Goal: Task Accomplishment & Management: Use online tool/utility

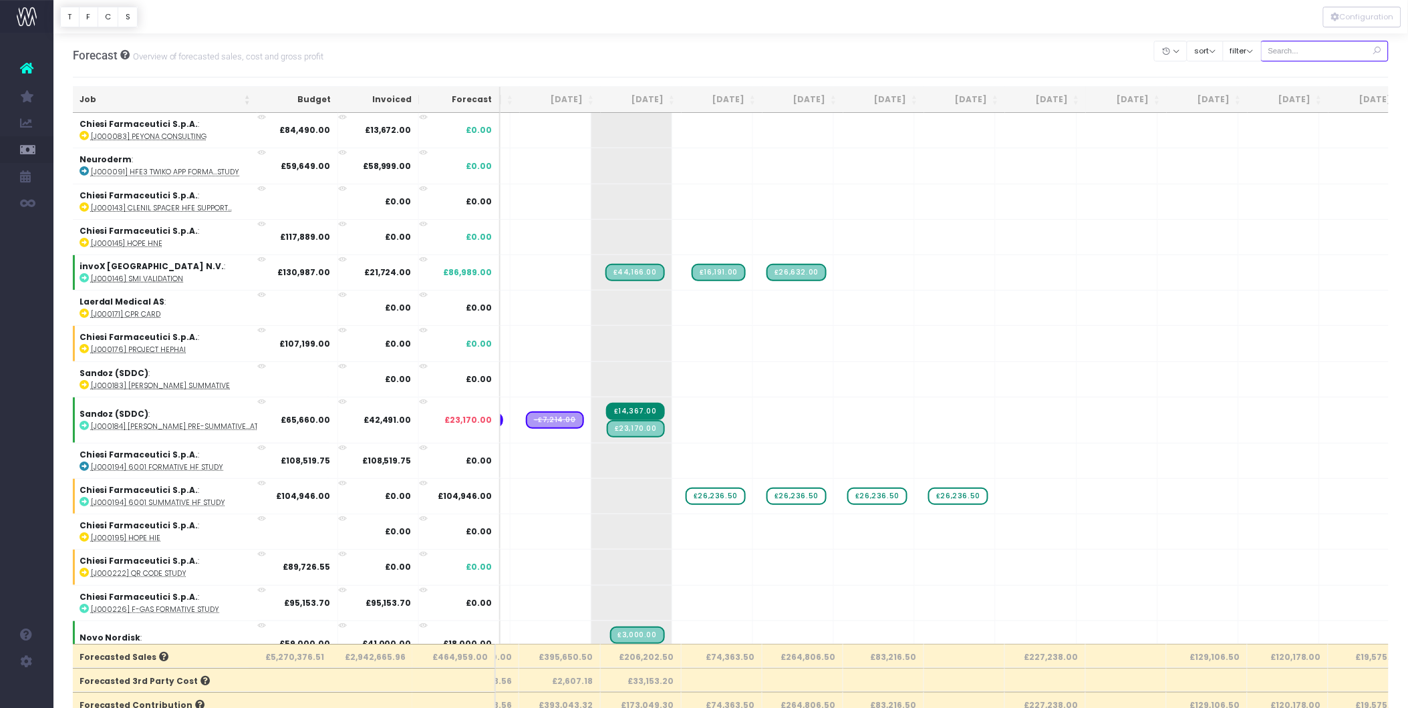
click at [1123, 51] on input "text" at bounding box center [1325, 51] width 128 height 21
type input "359"
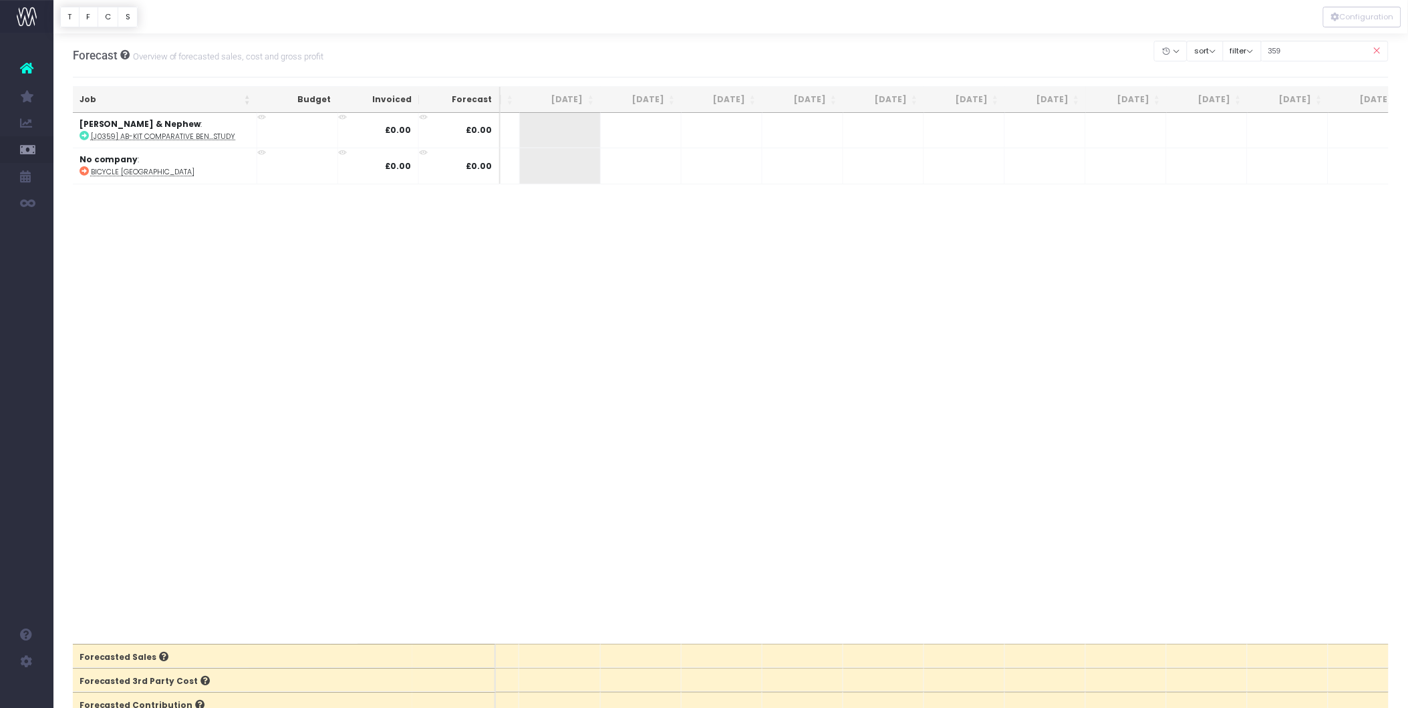
click at [110, 172] on abbr "Bicycle [GEOGRAPHIC_DATA]" at bounding box center [143, 172] width 104 height 10
click at [628, 131] on span "+" at bounding box center [621, 130] width 40 height 35
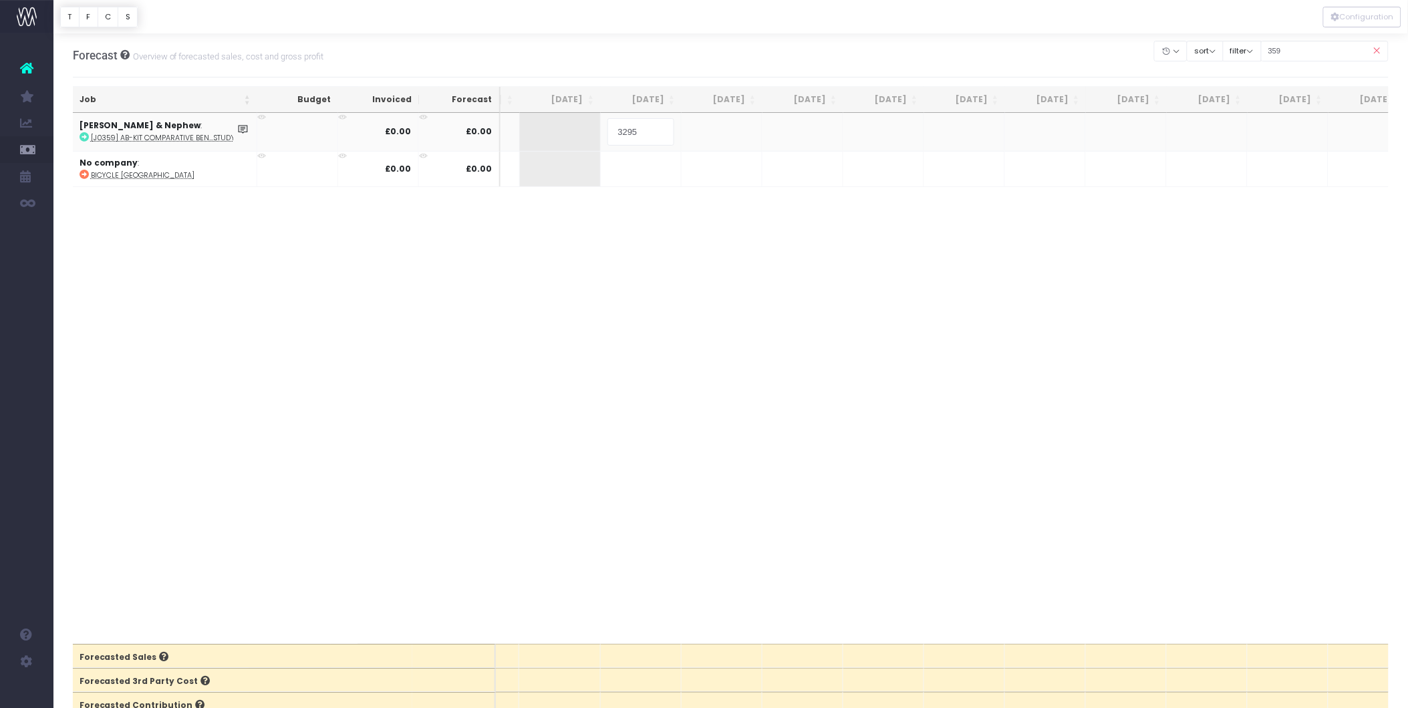
type input "32957"
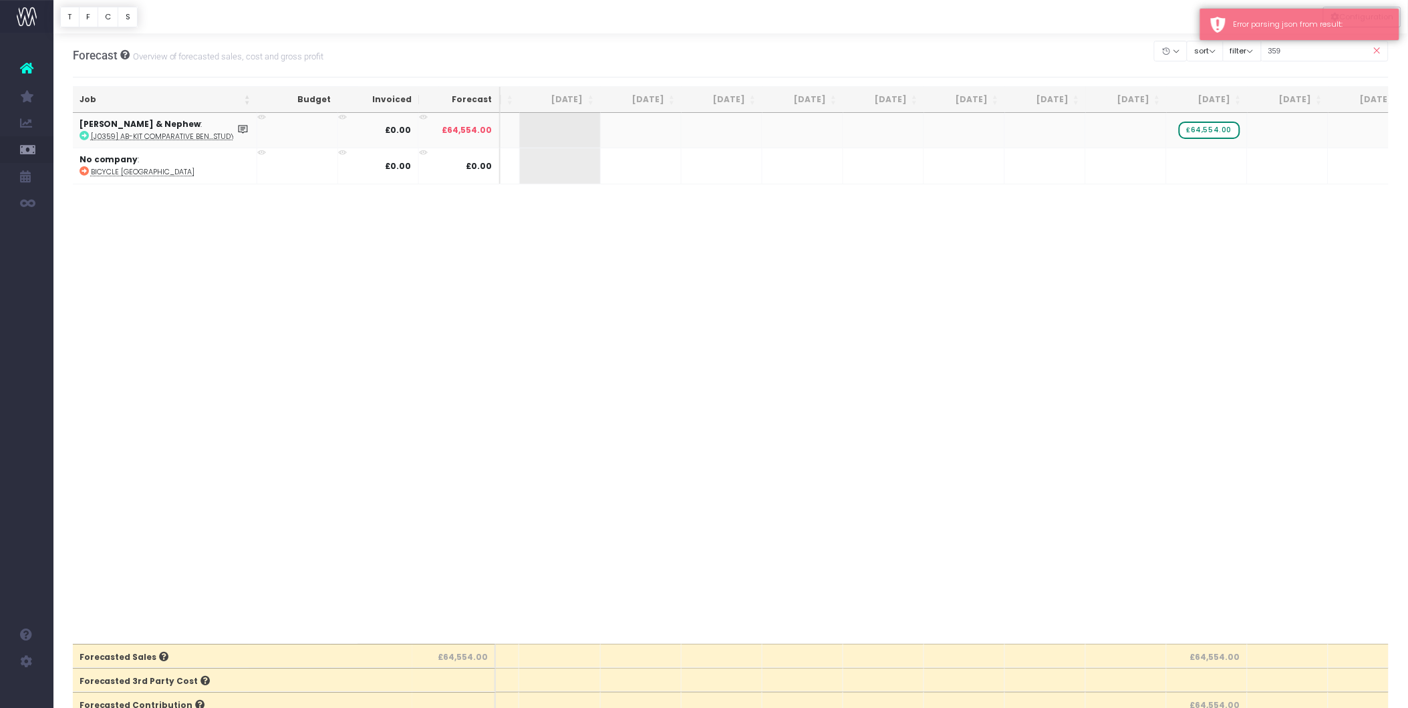
click at [305, 130] on td at bounding box center [297, 130] width 81 height 35
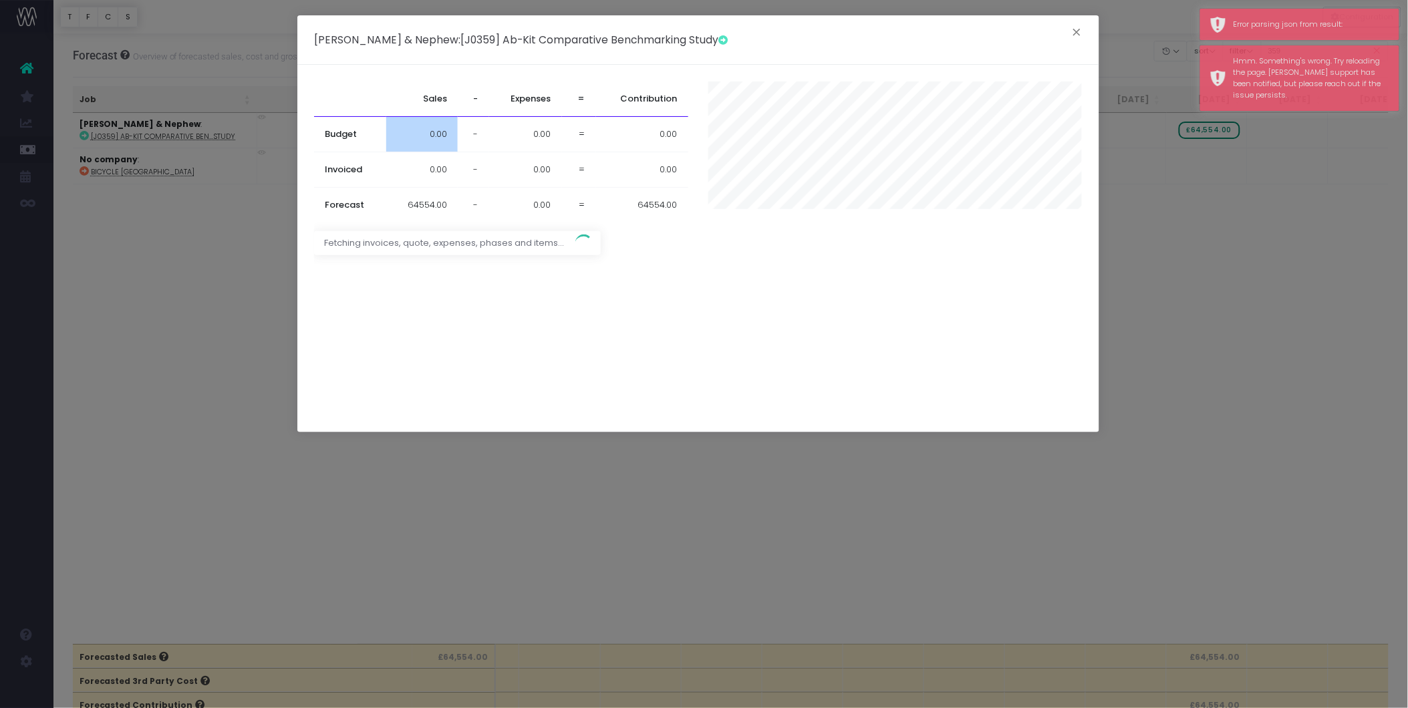
click at [413, 135] on td "0.00" at bounding box center [422, 134] width 72 height 35
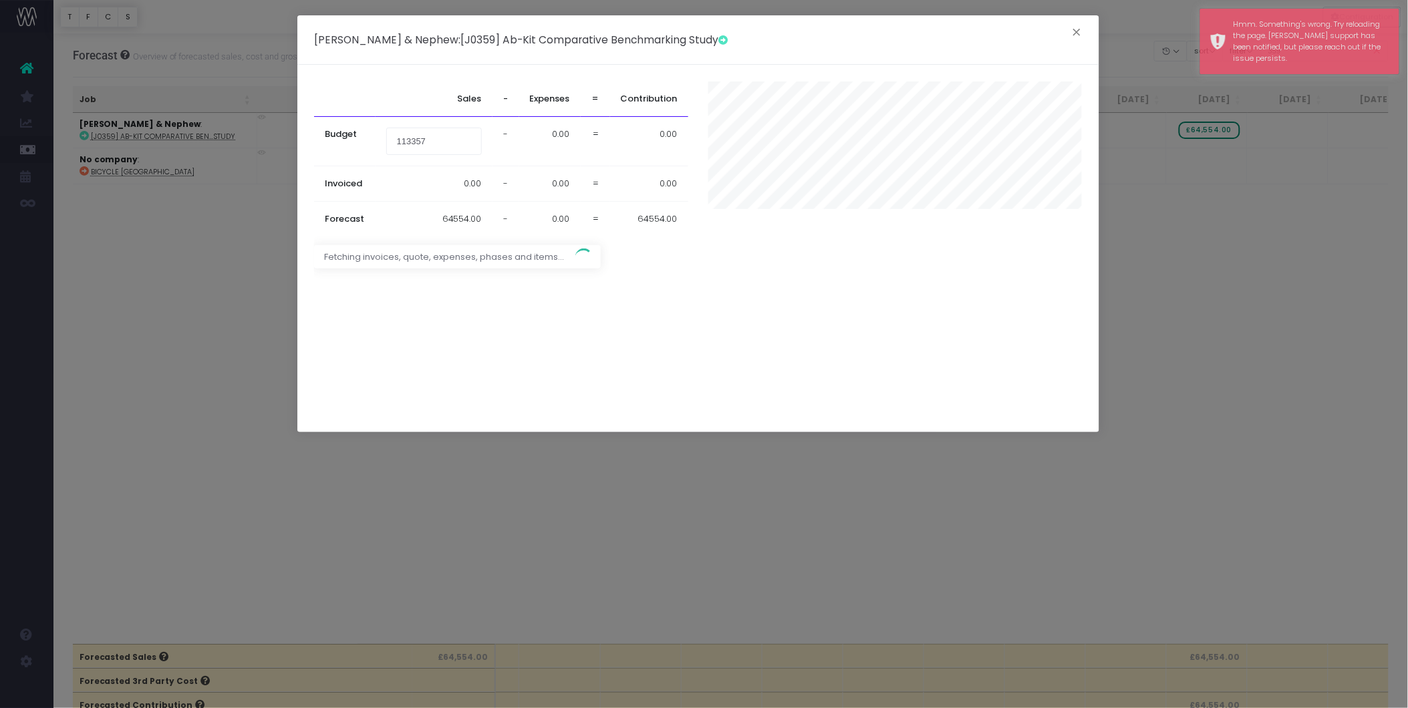
type input "113357"
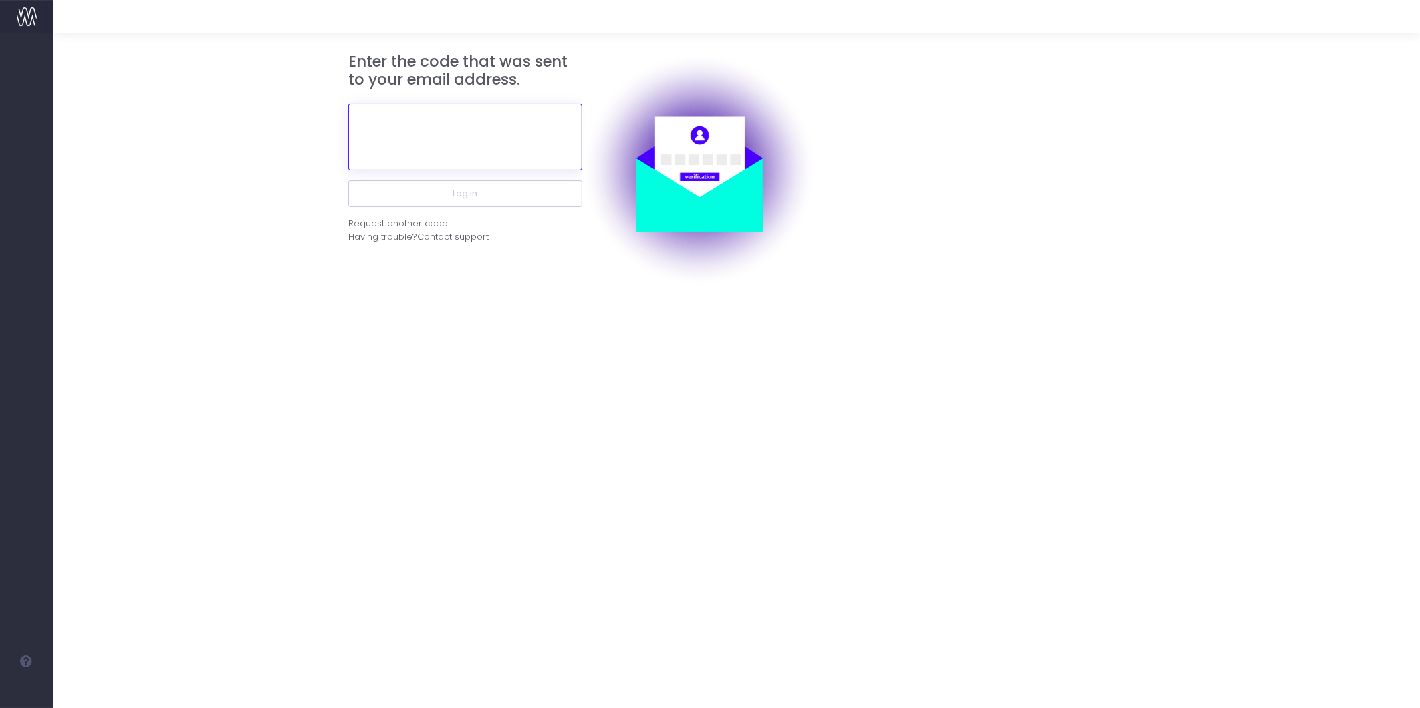
click at [444, 144] on input "text" at bounding box center [465, 137] width 234 height 67
paste input "569003"
type input "569003"
click at [493, 197] on button "Log in" at bounding box center [465, 193] width 234 height 27
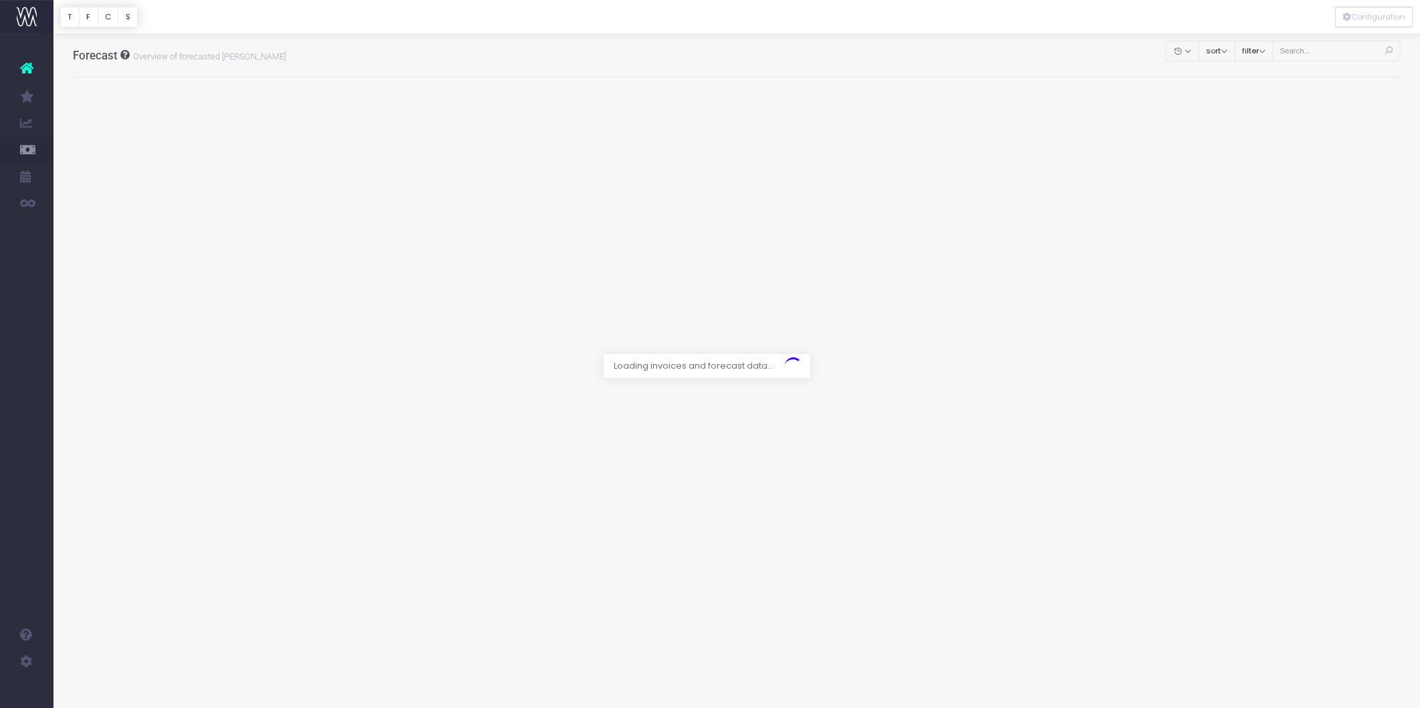
click at [1331, 51] on div at bounding box center [710, 354] width 1420 height 708
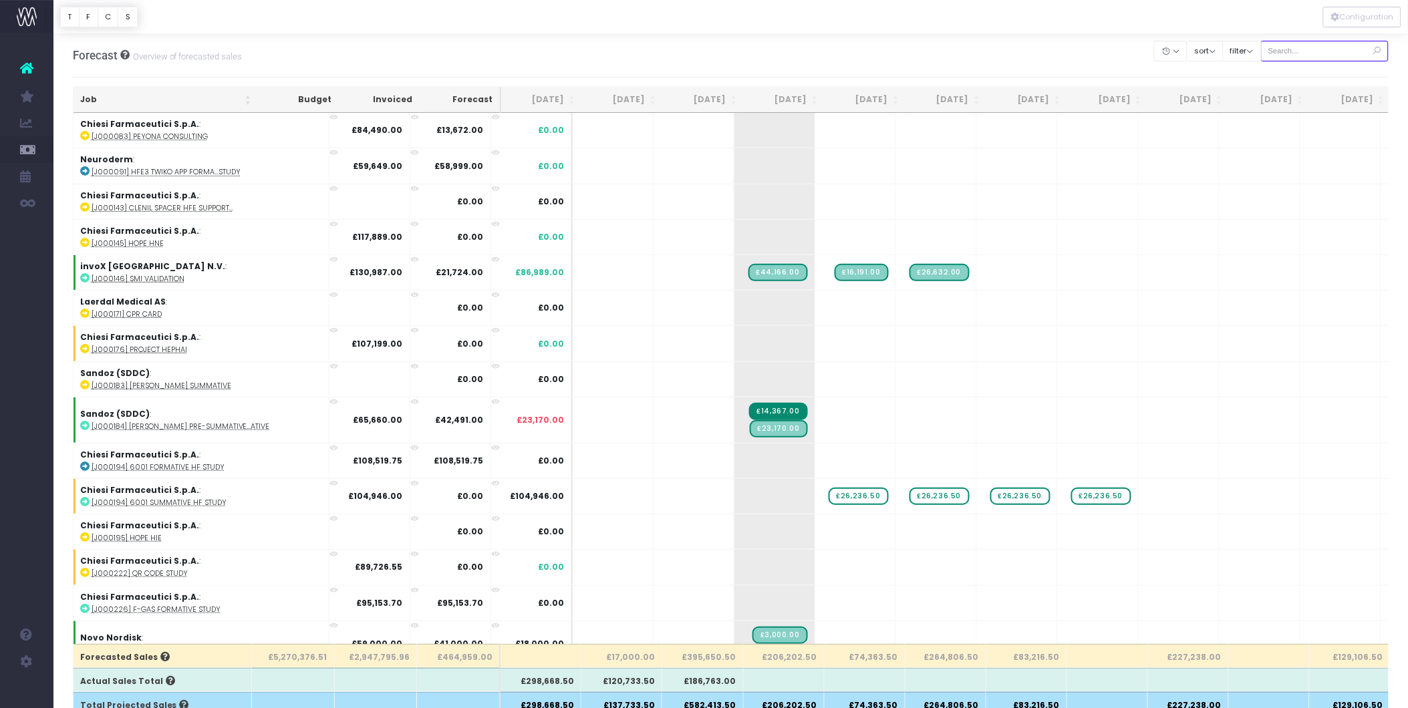
click at [1303, 49] on input "text" at bounding box center [1325, 51] width 128 height 21
type input "359"
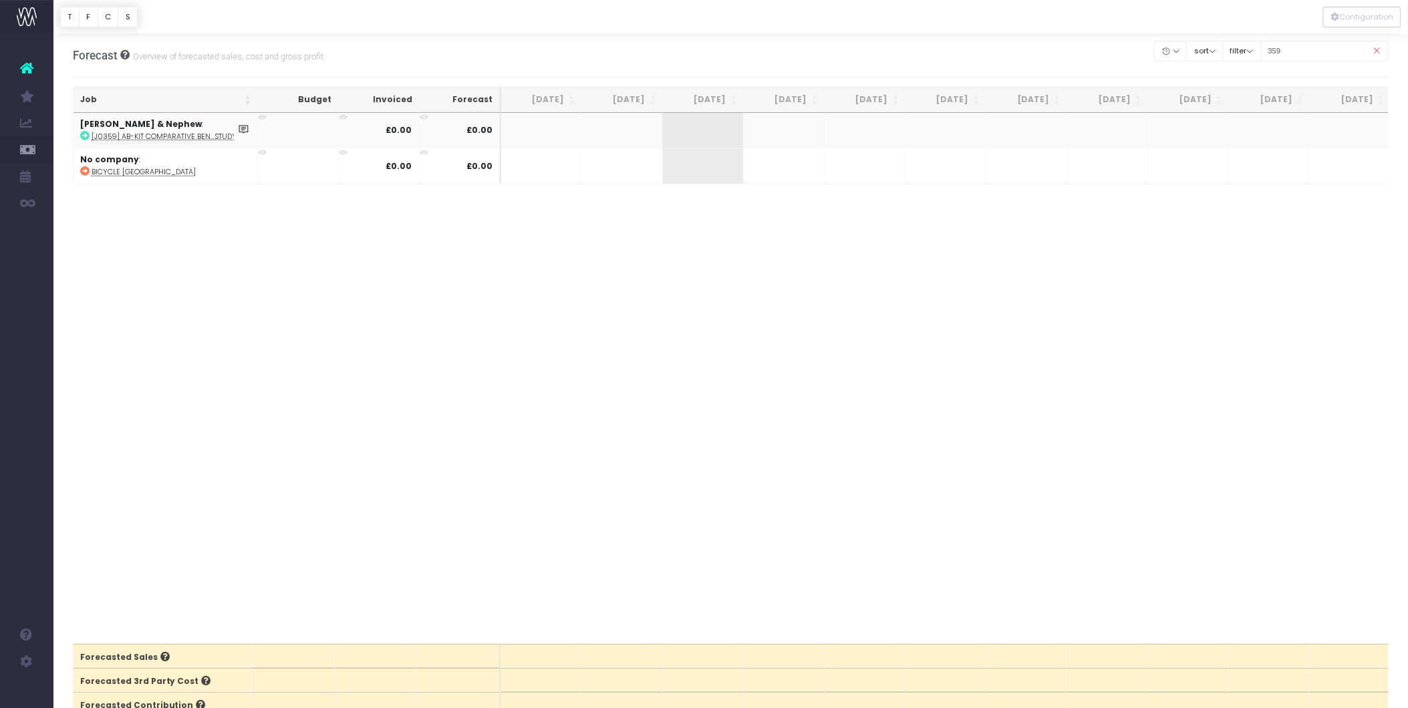
click at [241, 130] on icon at bounding box center [243, 129] width 11 height 11
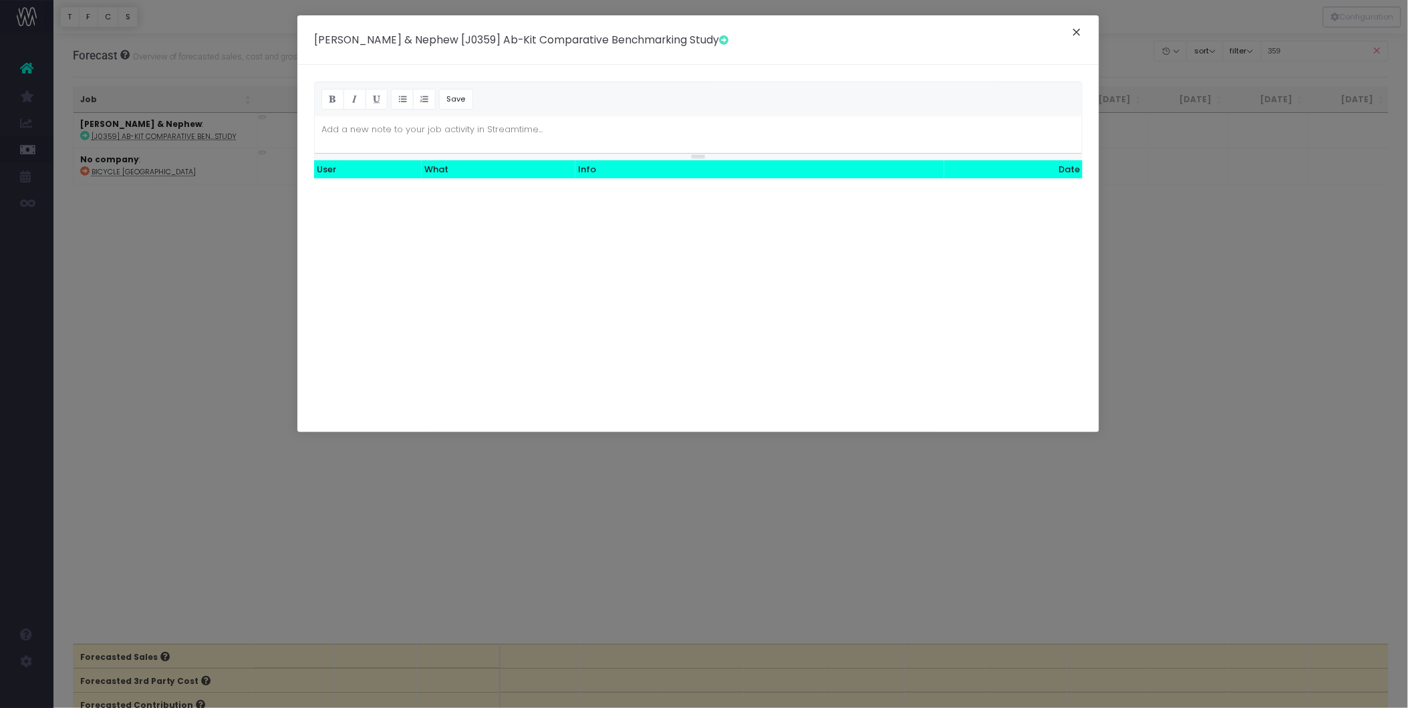
drag, startPoint x: 1083, startPoint y: 30, endPoint x: 970, endPoint y: 33, distance: 112.3
click at [1081, 30] on button "×" at bounding box center [1077, 33] width 28 height 21
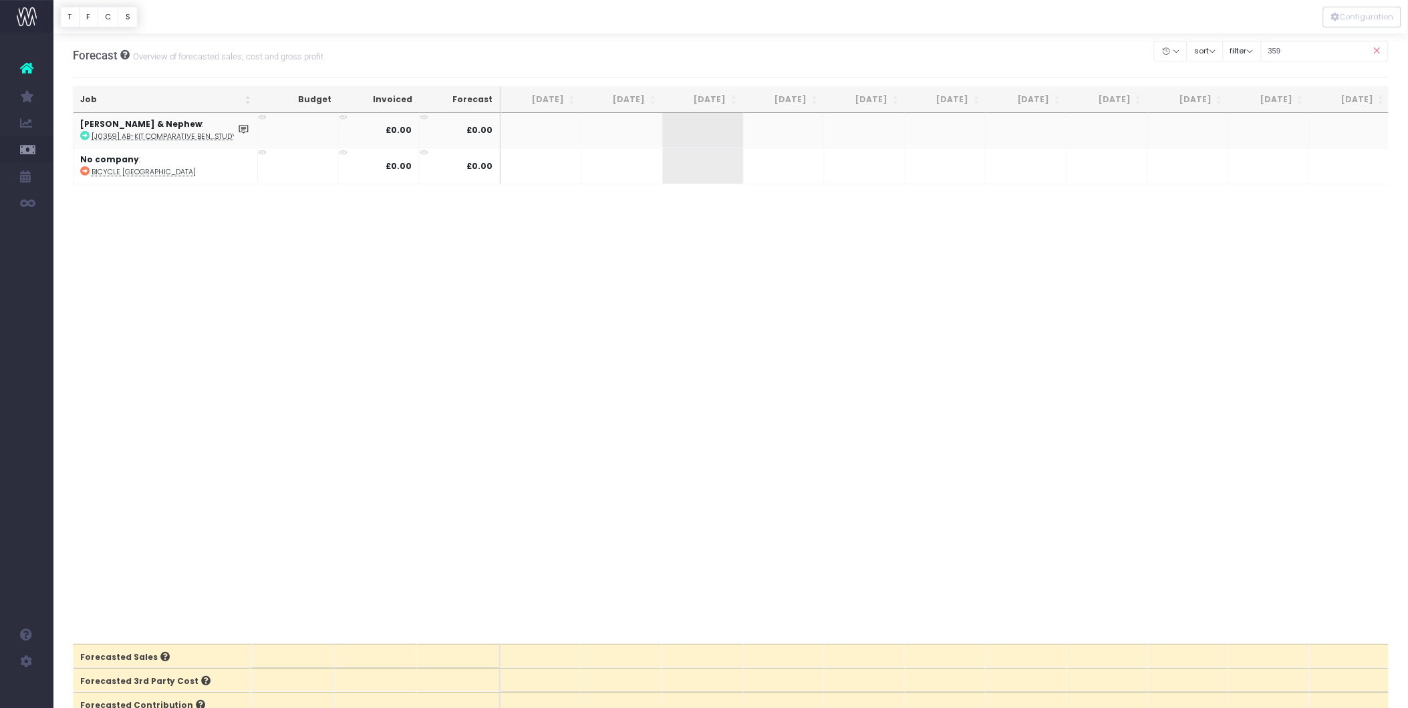
click at [196, 129] on td "Smith & Nephew : [J0359] Ab-Kit Comparative Ben...Study" at bounding box center [166, 130] width 184 height 35
click at [325, 126] on td at bounding box center [298, 130] width 81 height 35
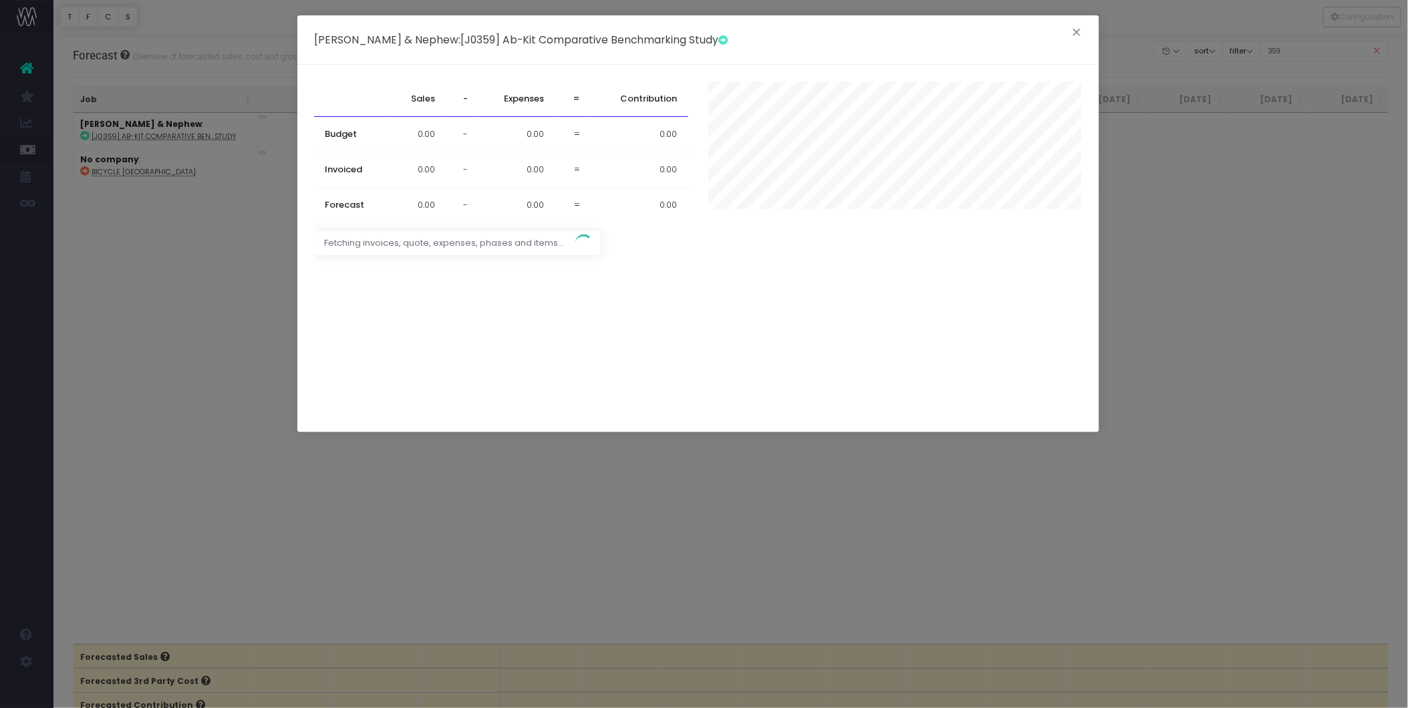
click at [402, 128] on td "0.00" at bounding box center [418, 134] width 57 height 35
click at [400, 136] on td "0.00" at bounding box center [418, 134] width 57 height 35
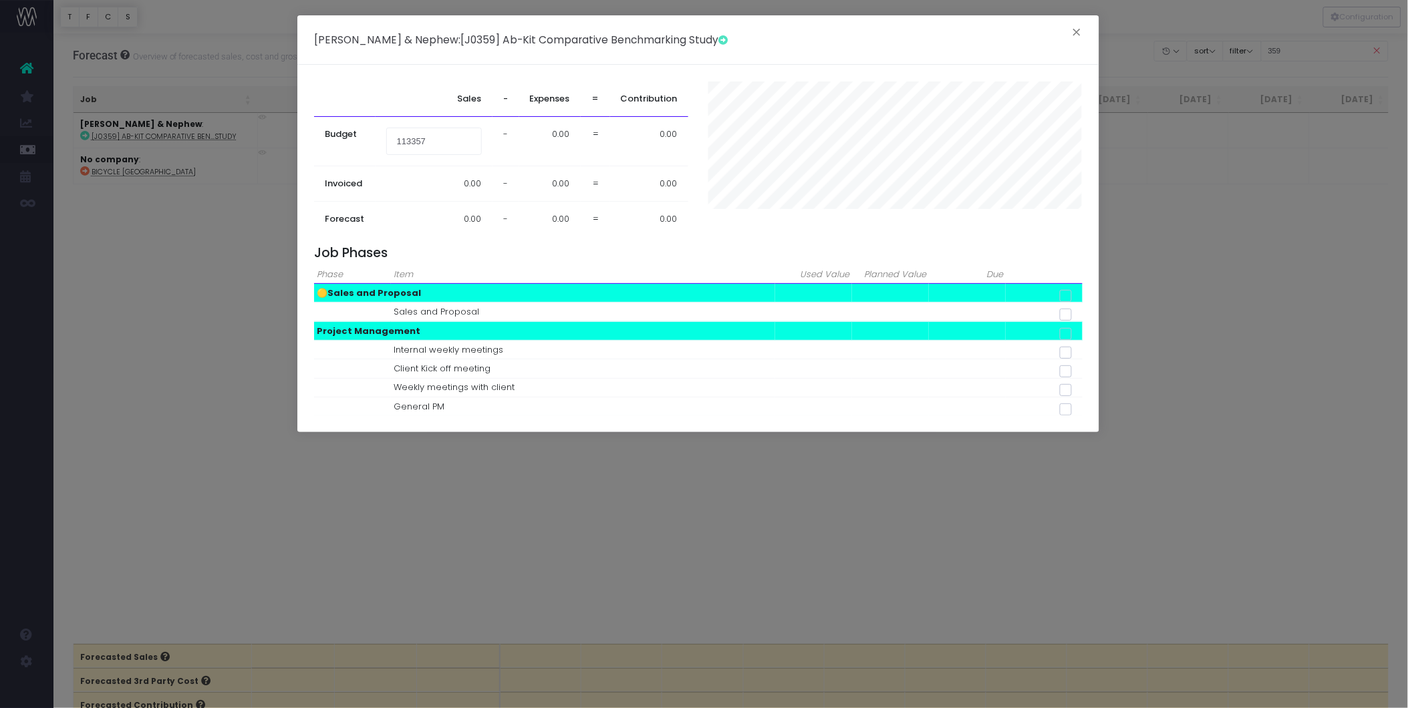
type input "113357"
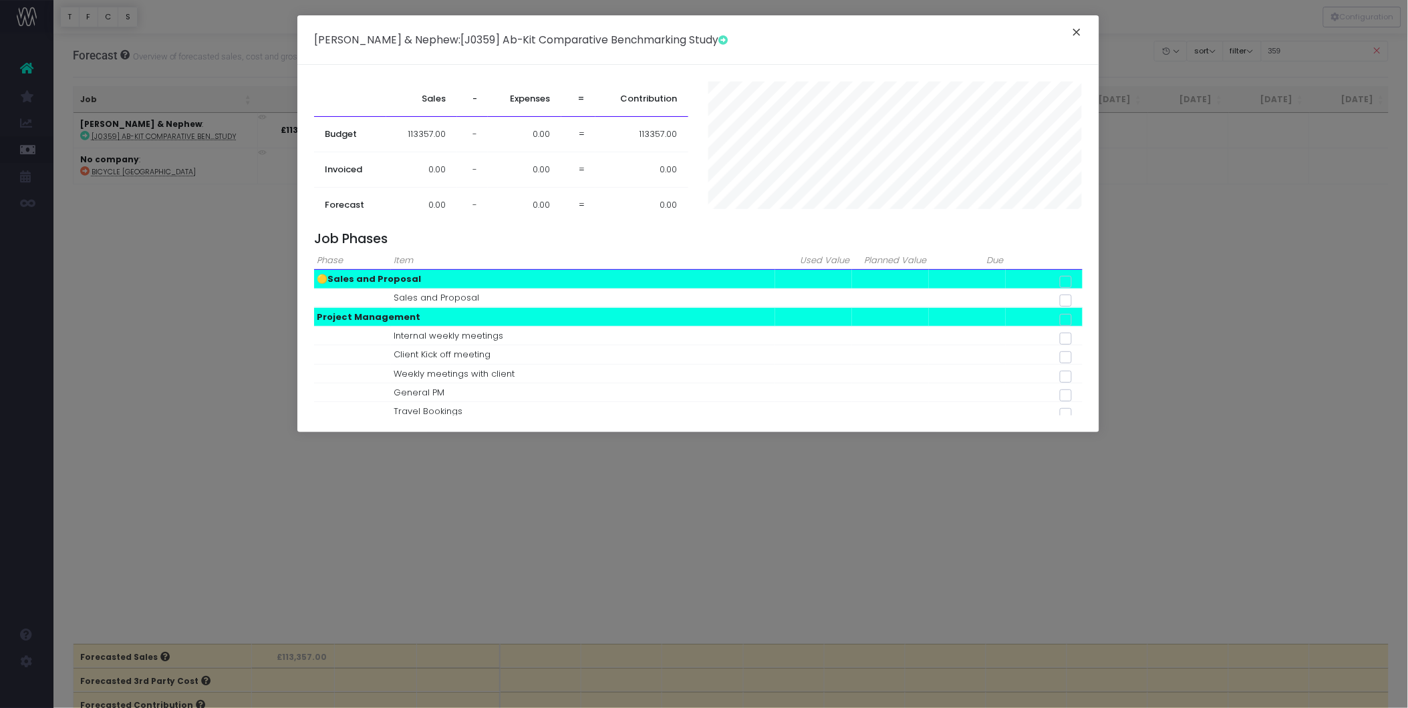
click at [1079, 31] on button "×" at bounding box center [1077, 33] width 28 height 21
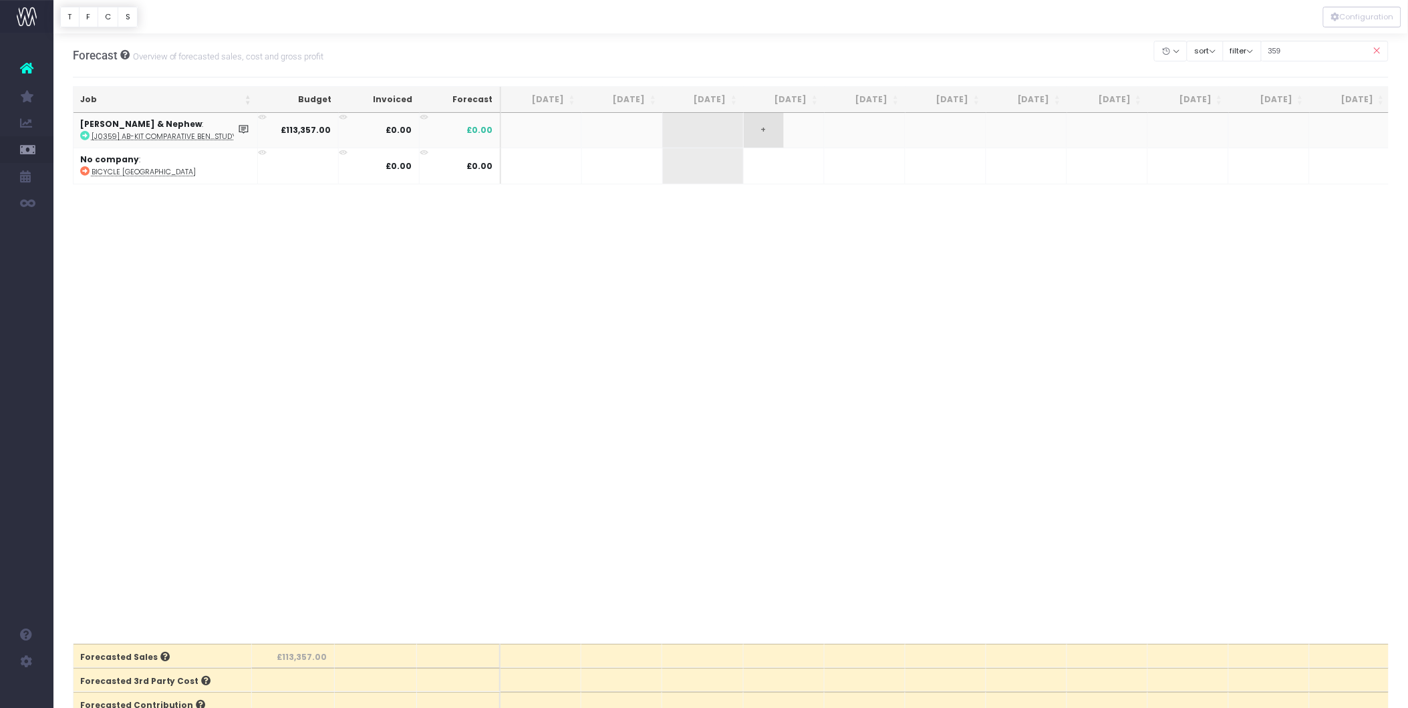
click at [755, 132] on span "+" at bounding box center [764, 130] width 40 height 35
click at [766, 134] on span "+" at bounding box center [764, 130] width 40 height 35
type input "32957"
click at [856, 132] on span "+" at bounding box center [845, 130] width 40 height 35
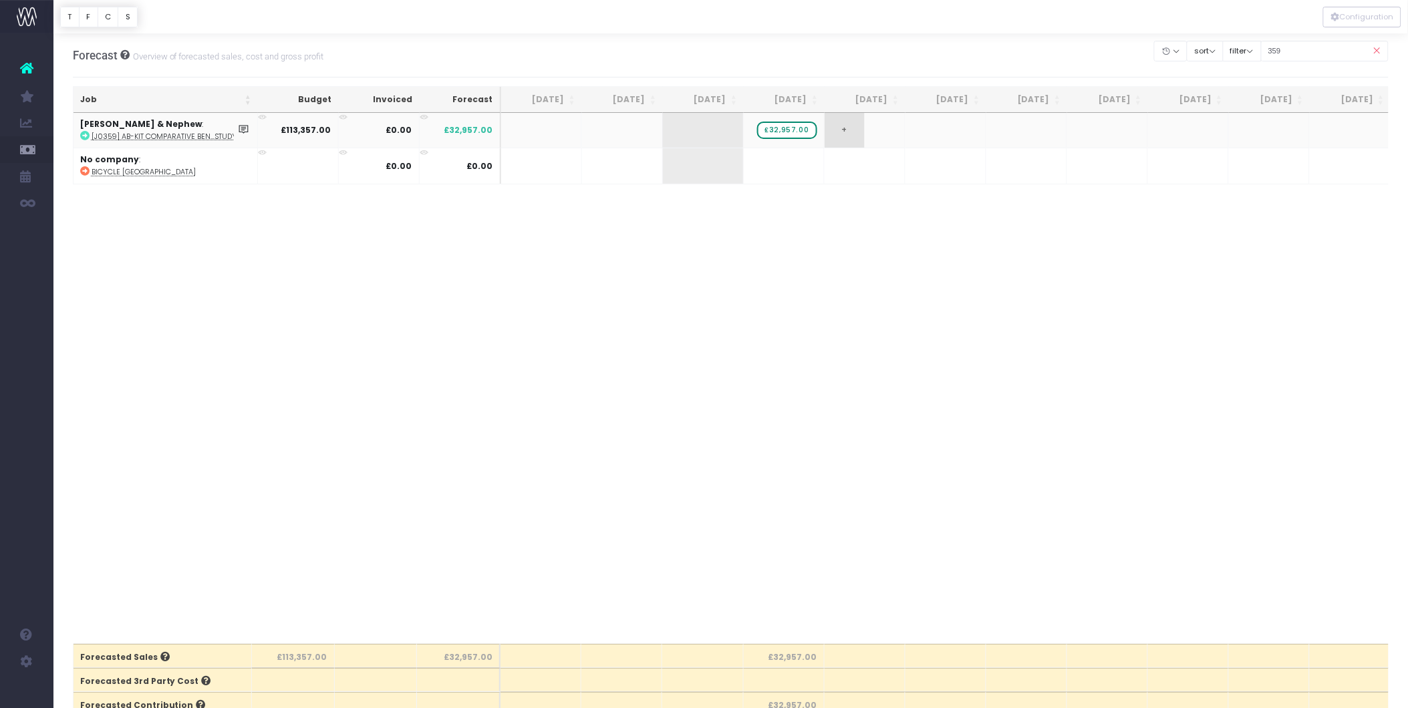
click at [856, 132] on span "+" at bounding box center [845, 130] width 40 height 35
type input "22233"
click at [925, 142] on span "+" at bounding box center [926, 130] width 40 height 35
click at [932, 125] on span "+" at bounding box center [926, 130] width 40 height 35
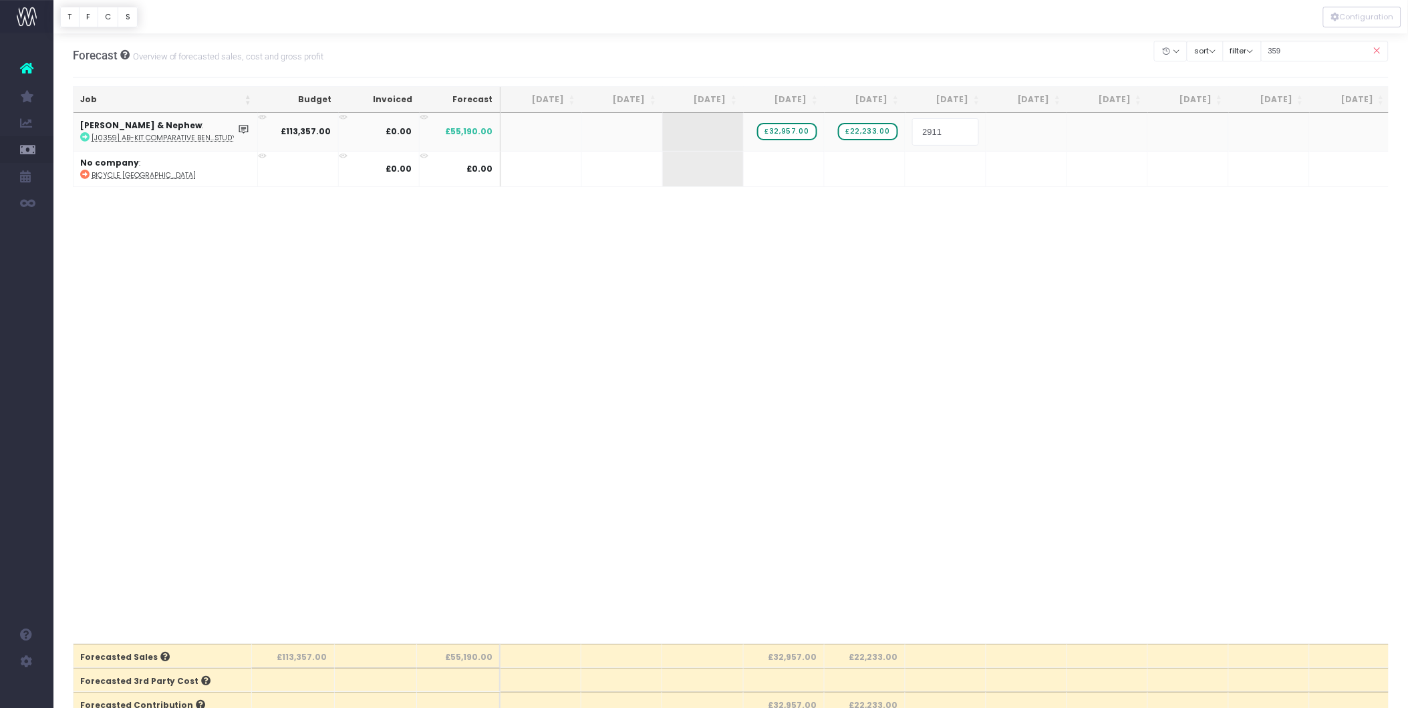
type input "29118"
click at [1099, 129] on span "+" at bounding box center [1087, 130] width 40 height 35
type input "29049"
click at [1377, 49] on icon at bounding box center [1376, 50] width 23 height 27
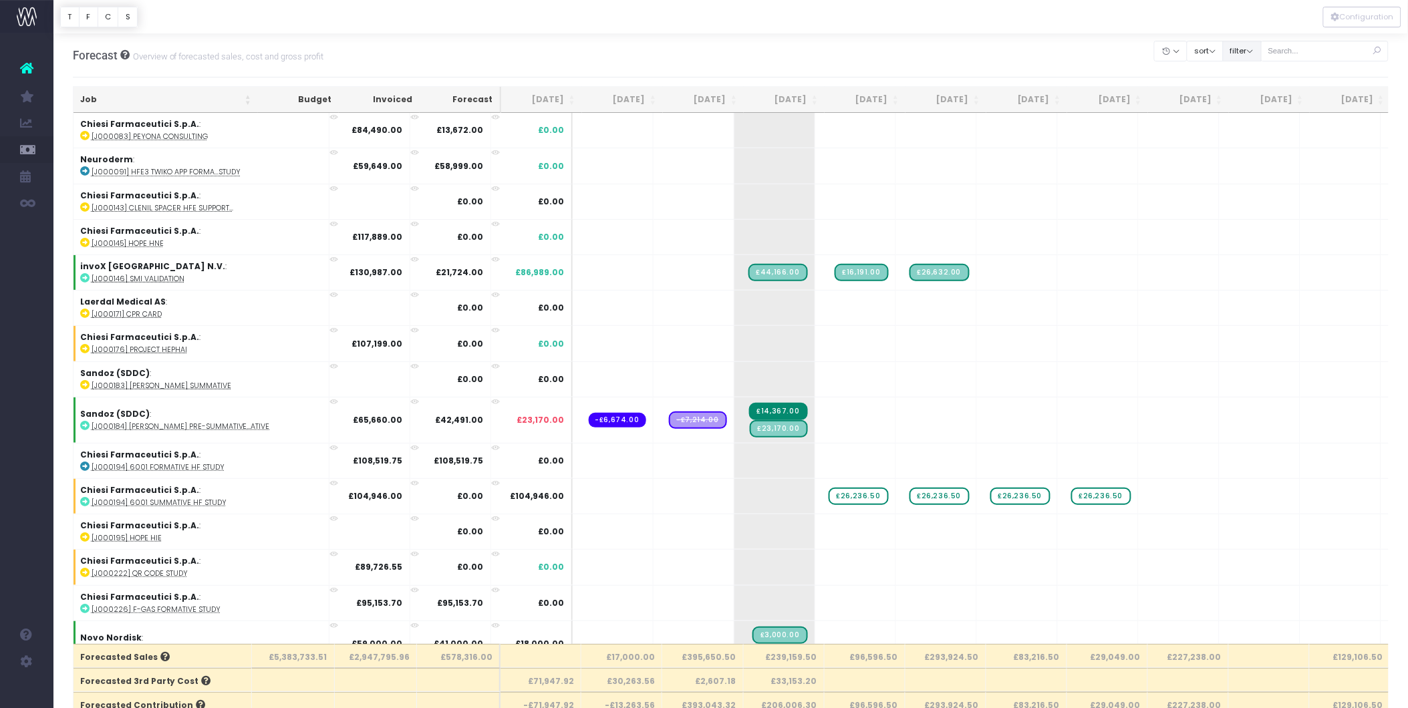
click at [1261, 51] on button "filter" at bounding box center [1242, 51] width 39 height 21
click at [1248, 203] on span at bounding box center [1242, 203] width 12 height 12
click at [1256, 203] on input "Paused" at bounding box center [1260, 200] width 9 height 9
checkbox input "false"
click at [1248, 313] on span at bounding box center [1242, 313] width 12 height 12
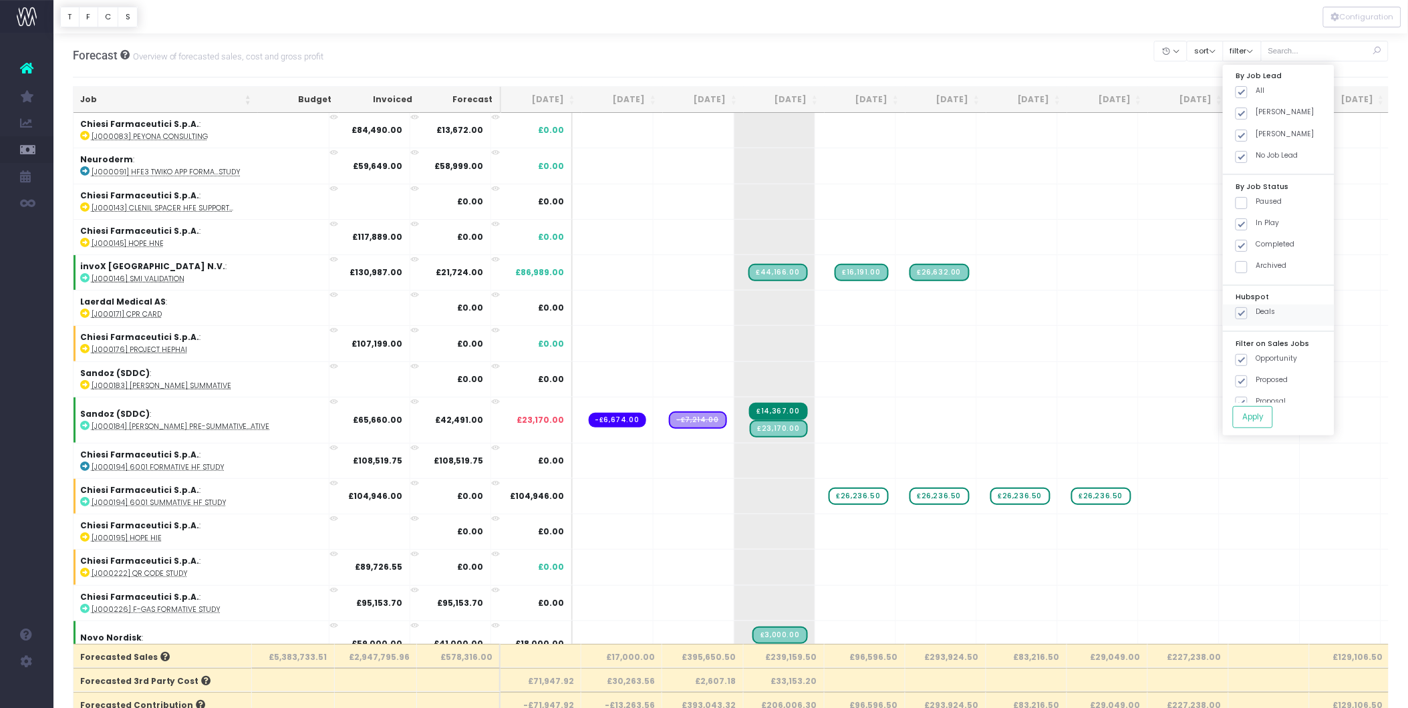
click at [1256, 313] on input "Deals" at bounding box center [1260, 311] width 9 height 9
checkbox input "false"
click at [1246, 356] on span at bounding box center [1242, 360] width 12 height 12
click at [1256, 356] on input "Opportunity" at bounding box center [1260, 358] width 9 height 9
checkbox input "false"
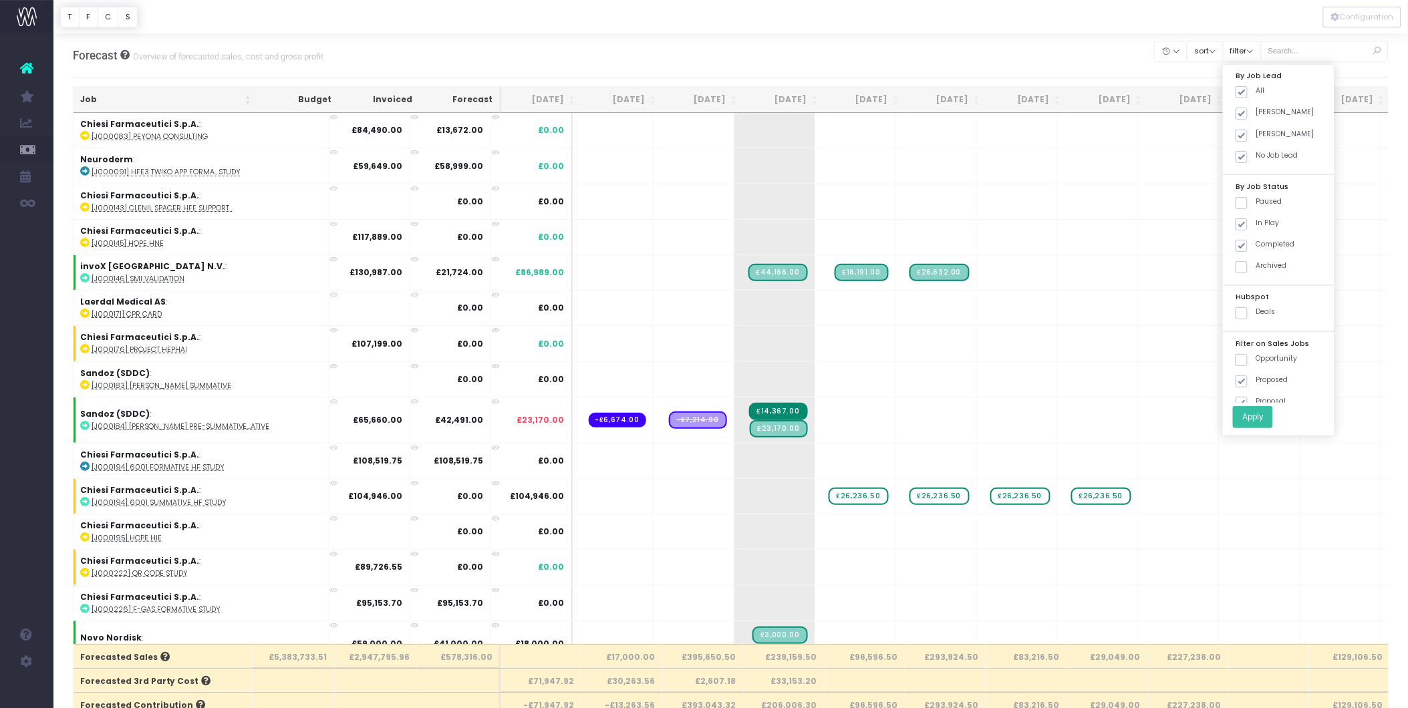
click at [1261, 423] on button "Apply" at bounding box center [1253, 417] width 40 height 22
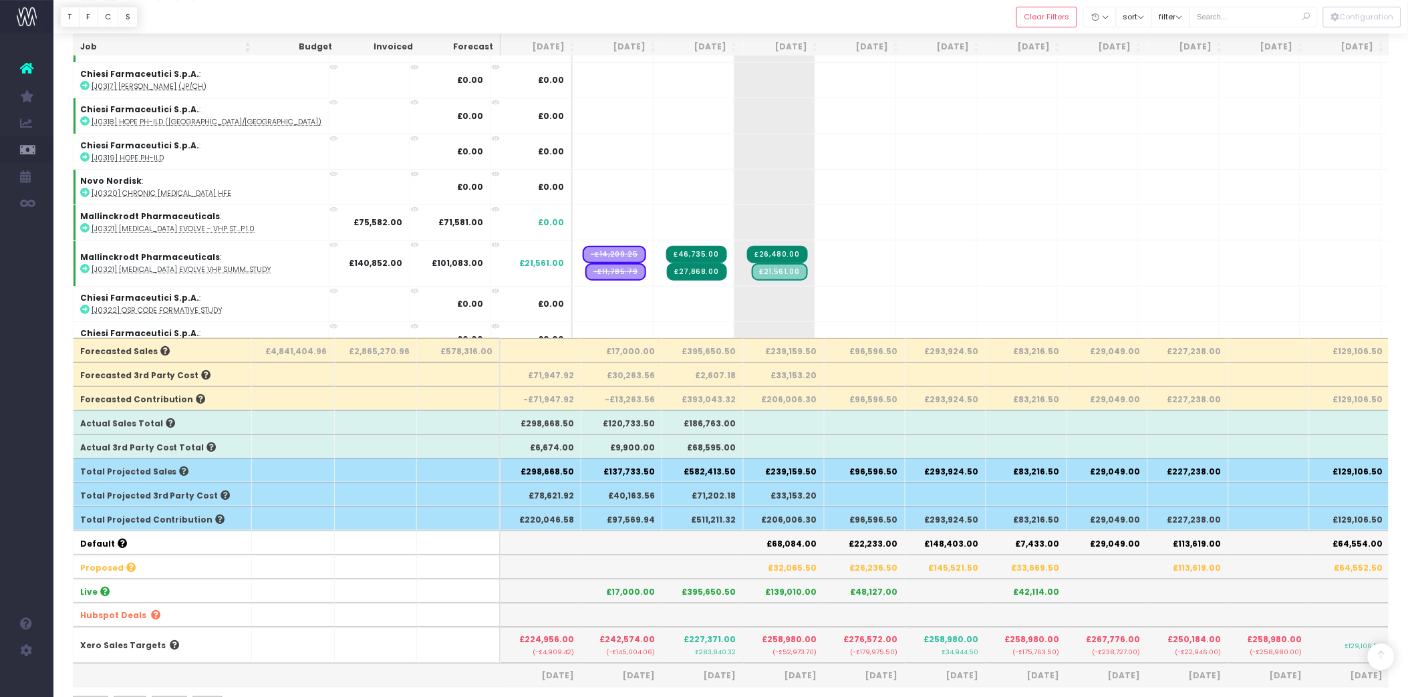
scroll to position [1039, 0]
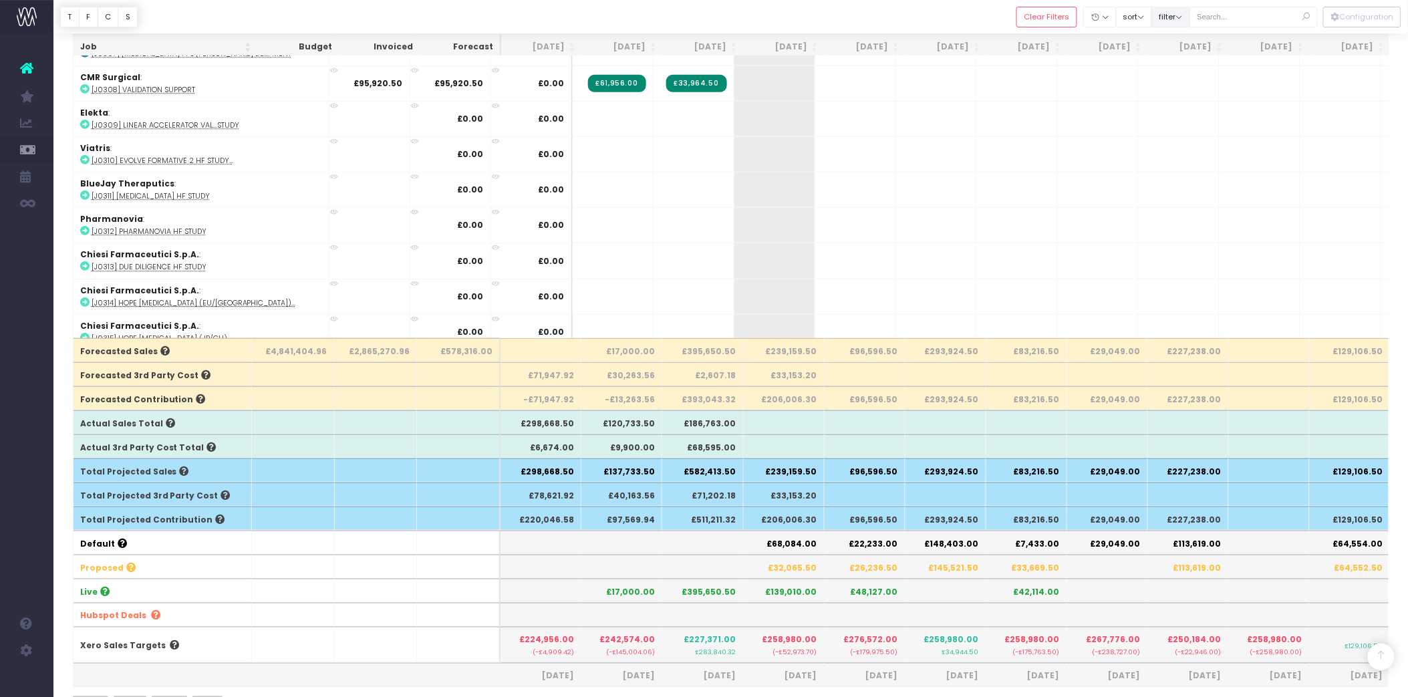
click at [1186, 20] on button "filter" at bounding box center [1171, 17] width 39 height 21
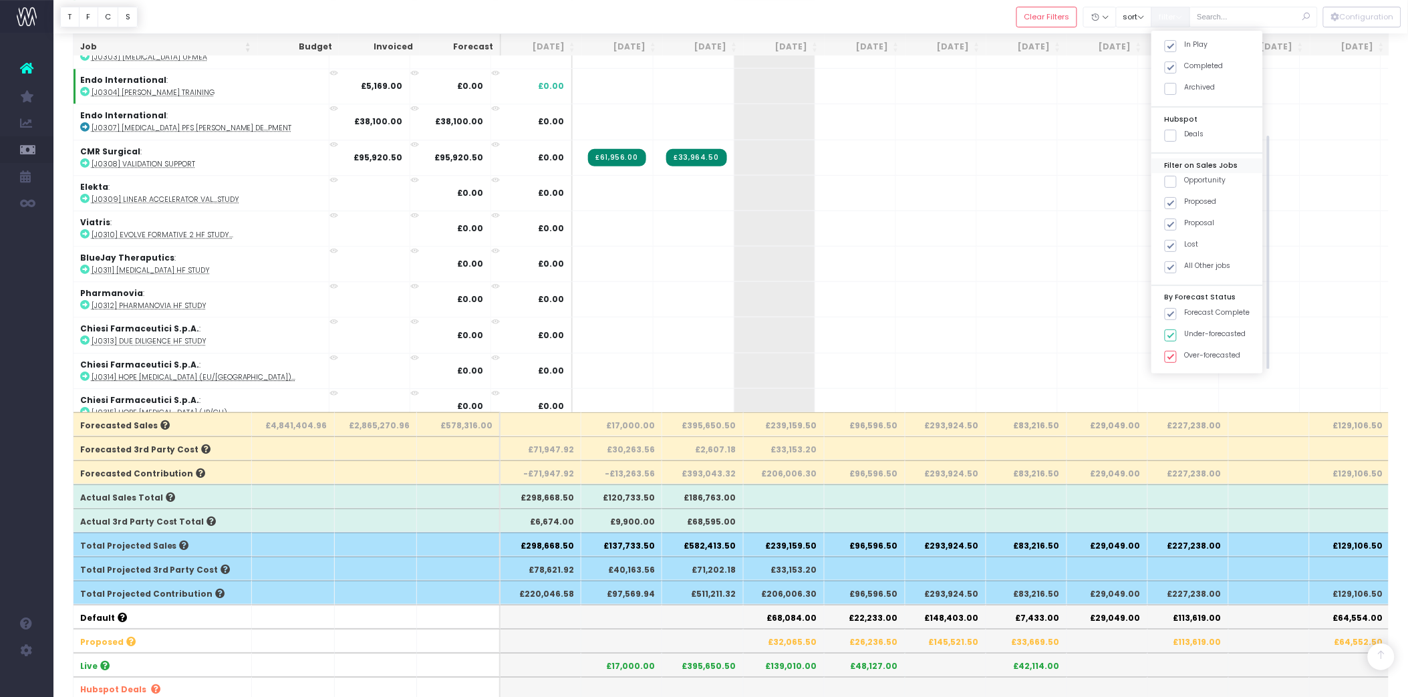
scroll to position [0, 0]
click at [943, 11] on div at bounding box center [730, 16] width 1355 height 33
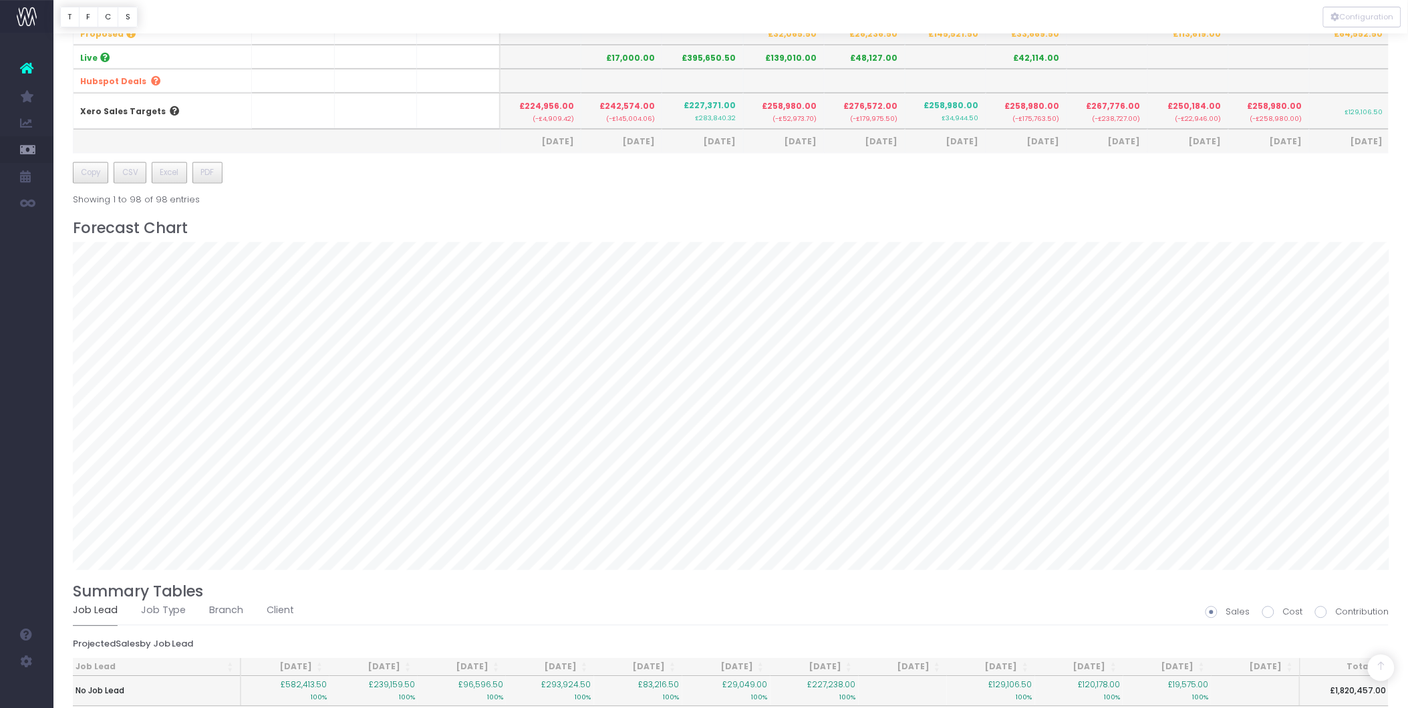
scroll to position [891, 0]
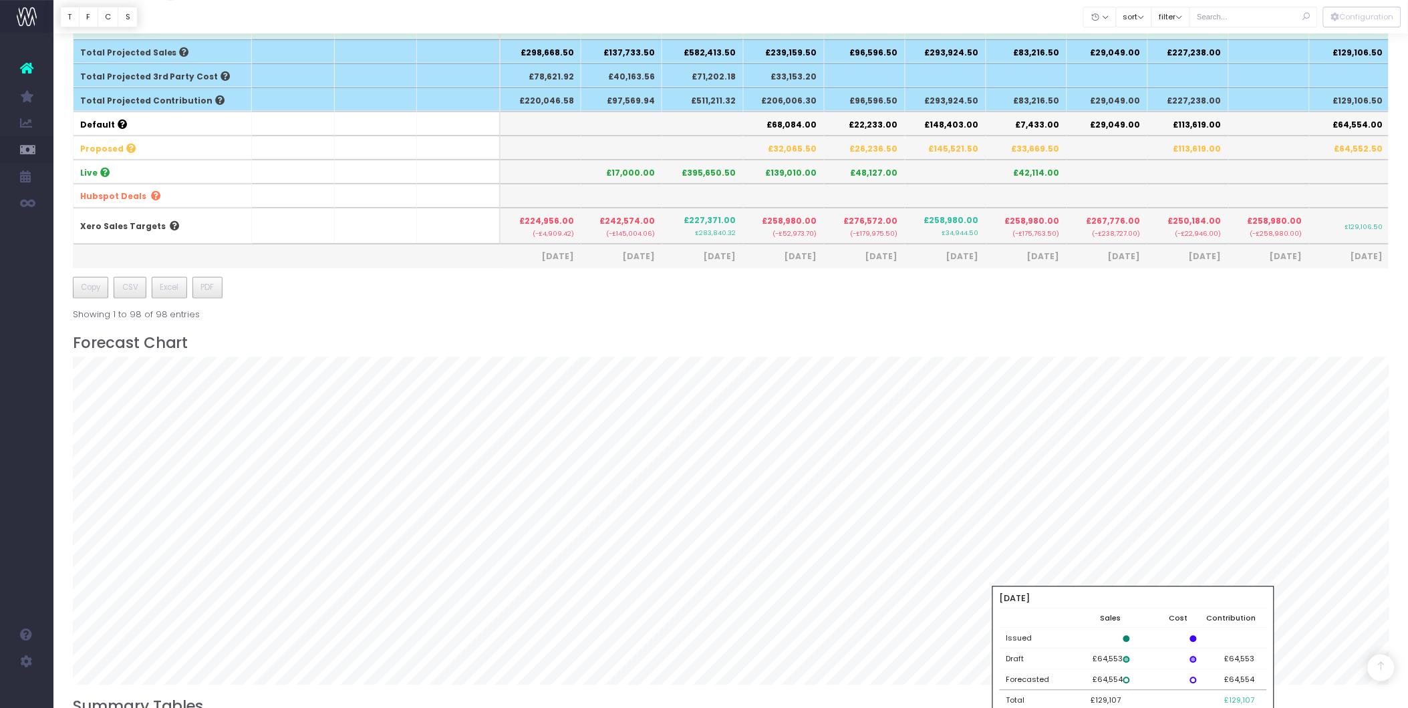
scroll to position [892, 0]
